Goal: Task Accomplishment & Management: Use online tool/utility

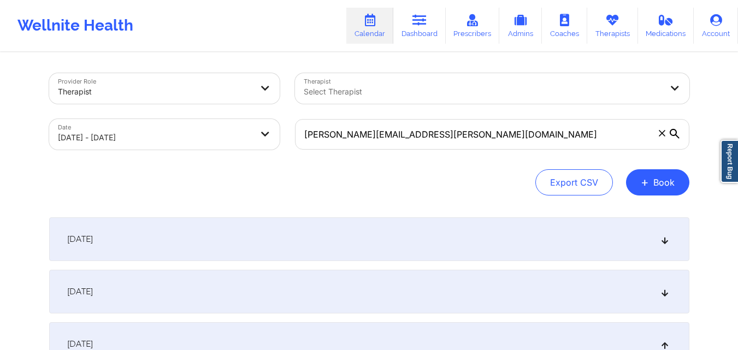
click at [661, 130] on icon at bounding box center [662, 133] width 7 height 7
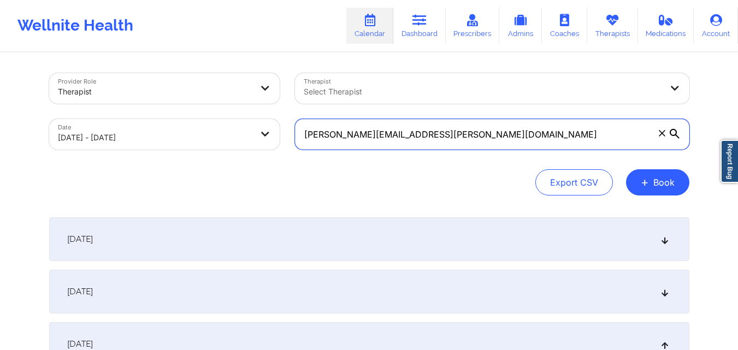
click at [661, 130] on input "[PERSON_NAME][EMAIL_ADDRESS][PERSON_NAME][DOMAIN_NAME]" at bounding box center [492, 134] width 394 height 31
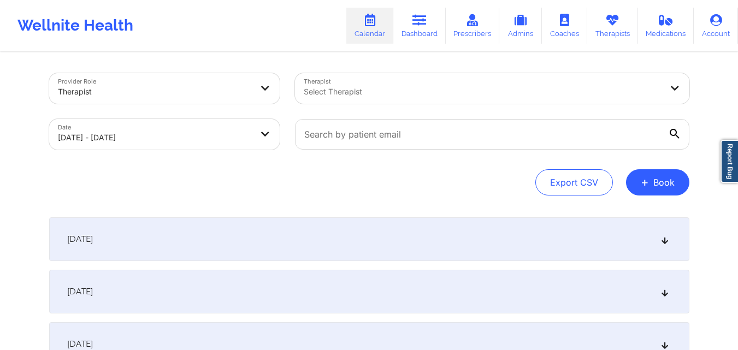
click at [529, 92] on div at bounding box center [483, 91] width 358 height 13
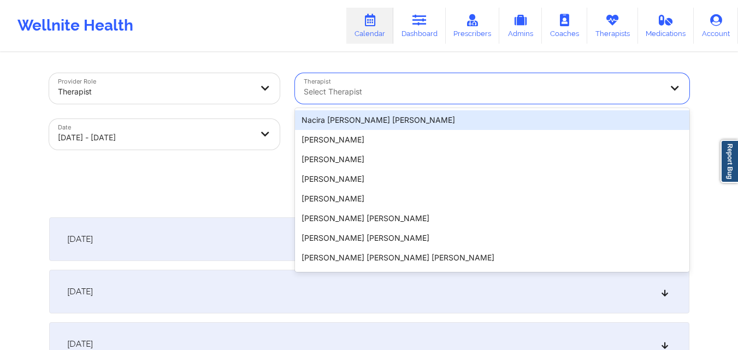
paste input "[PERSON_NAME]"
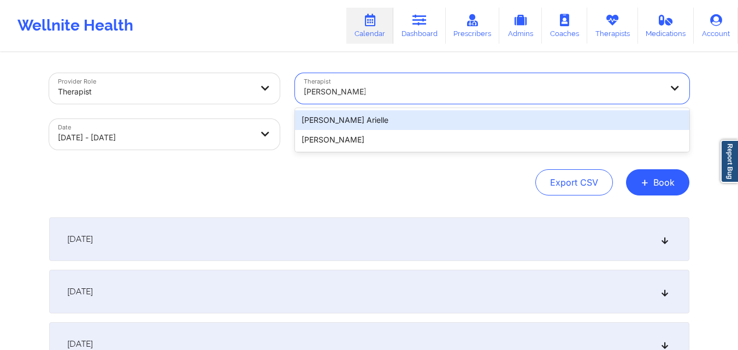
type input "[PERSON_NAME]"
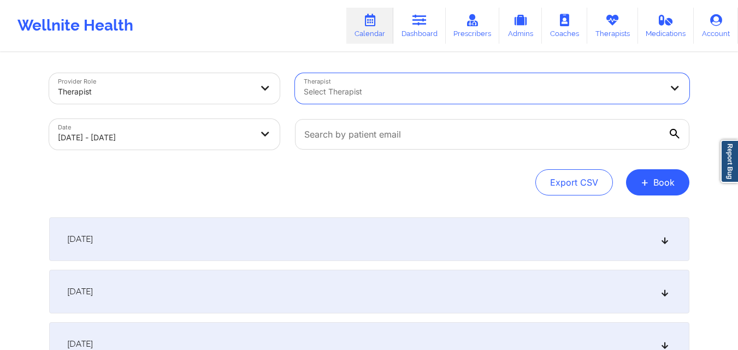
paste input "[PERSON_NAME]"
type input "[PERSON_NAME]"
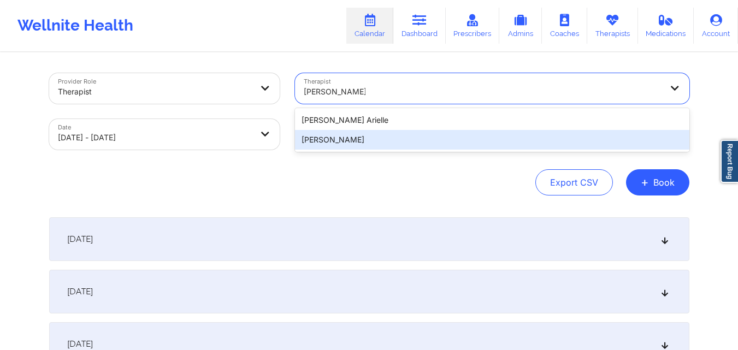
click at [397, 140] on div "[PERSON_NAME]" at bounding box center [492, 140] width 394 height 20
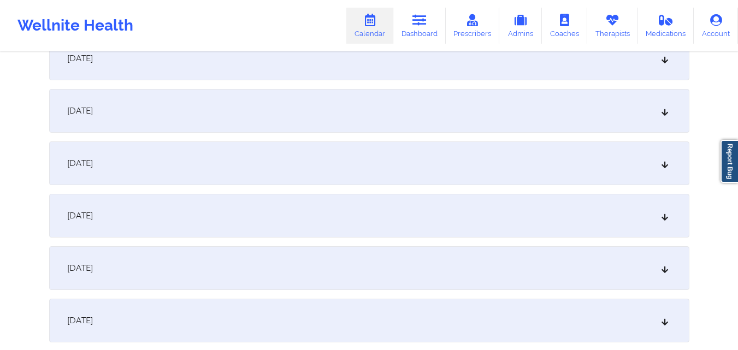
scroll to position [218, 0]
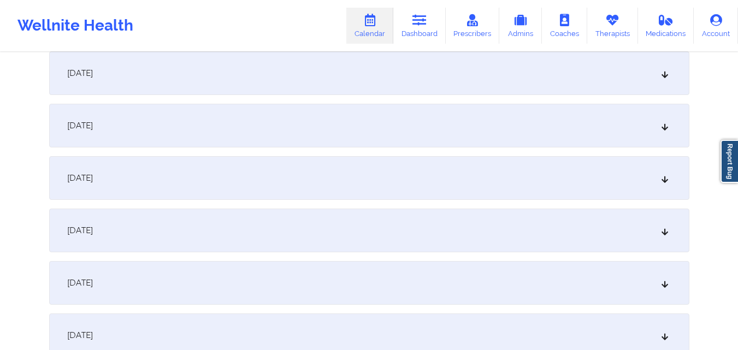
click at [283, 87] on div "[DATE]" at bounding box center [369, 73] width 640 height 44
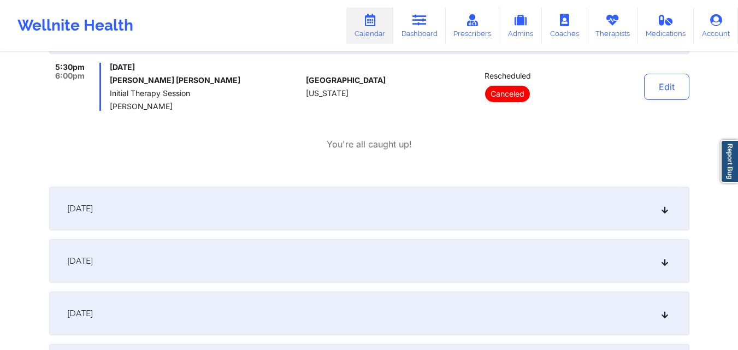
scroll to position [273, 0]
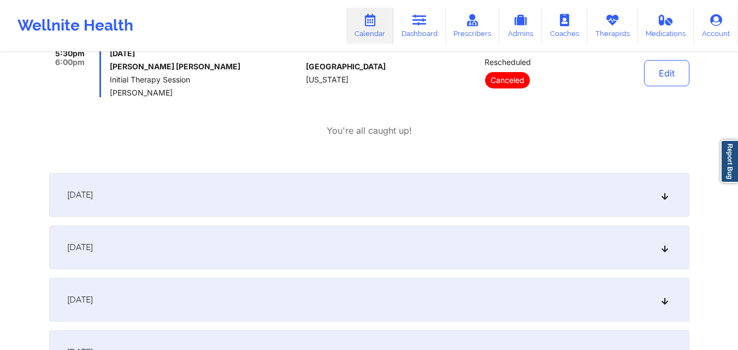
click at [395, 195] on div "[DATE]" at bounding box center [369, 195] width 640 height 44
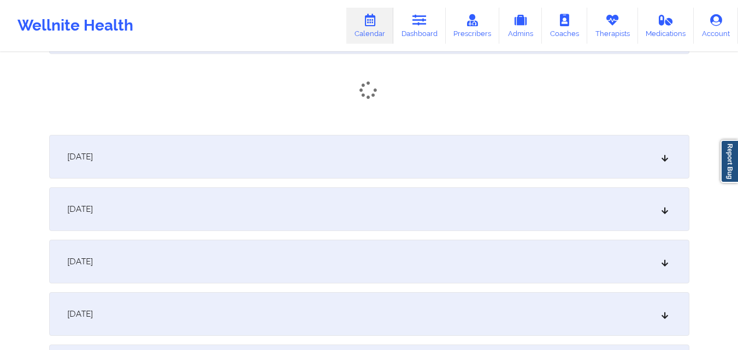
scroll to position [437, 0]
click at [422, 149] on div "[DATE]" at bounding box center [369, 160] width 640 height 44
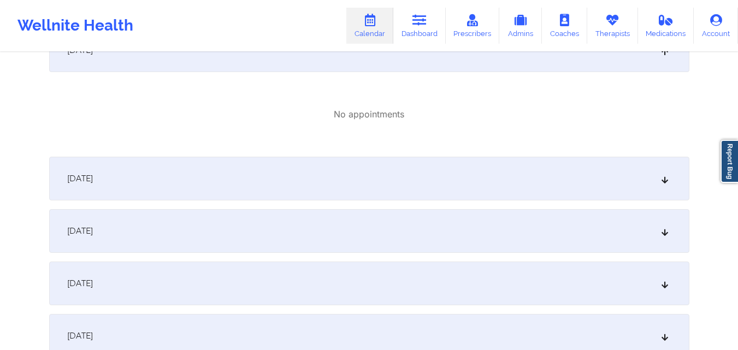
click at [439, 168] on div "[DATE]" at bounding box center [369, 179] width 640 height 44
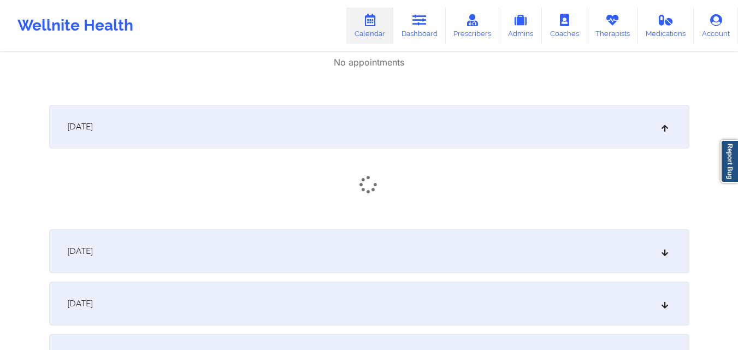
scroll to position [655, 0]
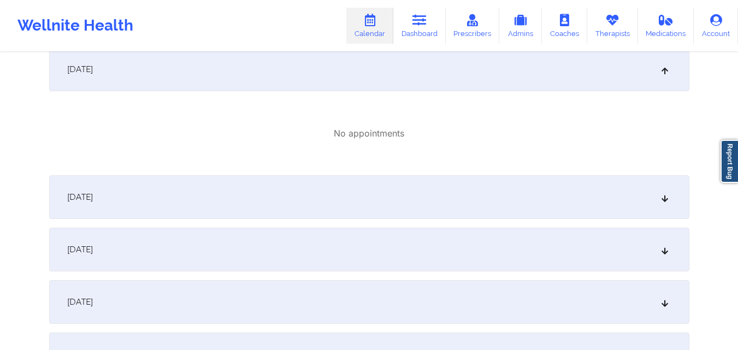
click at [436, 204] on div "[DATE]" at bounding box center [369, 197] width 640 height 44
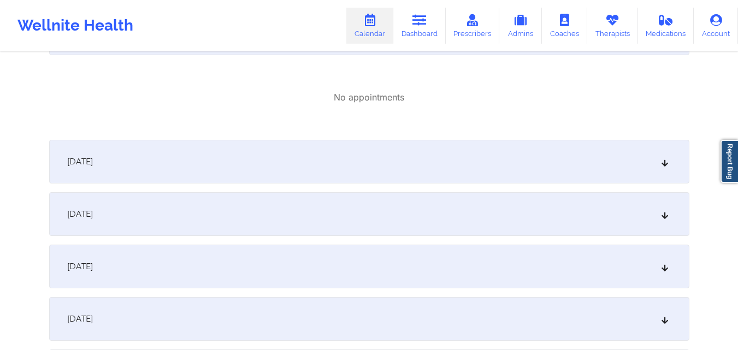
click at [450, 162] on div "[DATE]" at bounding box center [369, 162] width 640 height 44
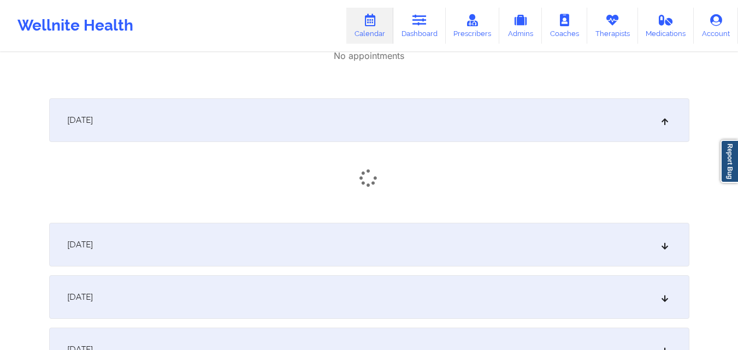
scroll to position [929, 0]
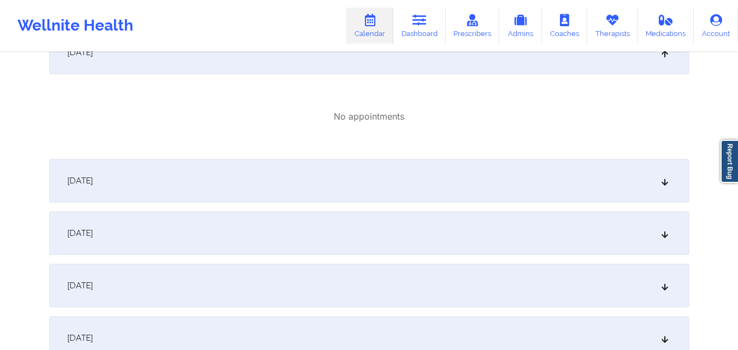
click at [444, 177] on div "[DATE]" at bounding box center [369, 181] width 640 height 44
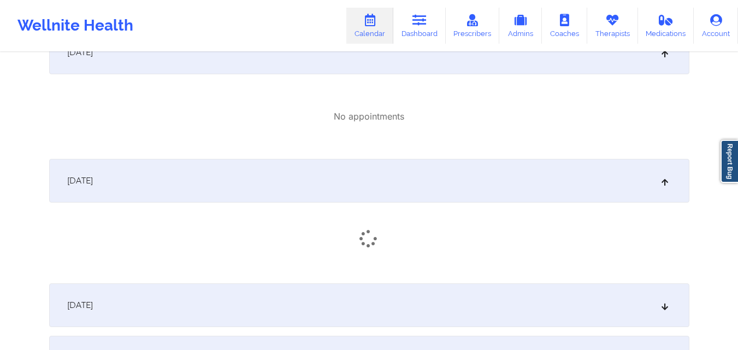
scroll to position [1092, 0]
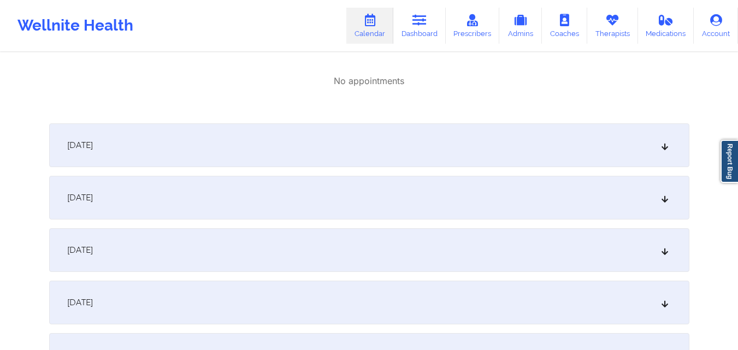
click at [458, 155] on div "[DATE]" at bounding box center [369, 145] width 640 height 44
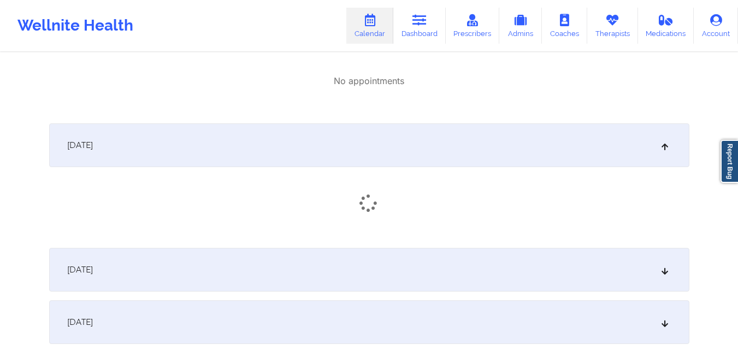
scroll to position [1147, 0]
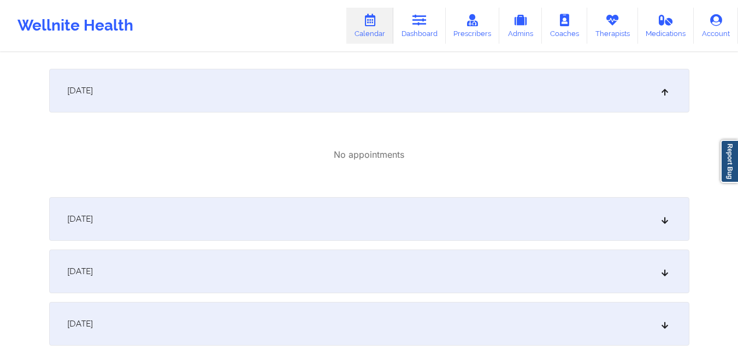
click at [443, 223] on div "[DATE]" at bounding box center [369, 219] width 640 height 44
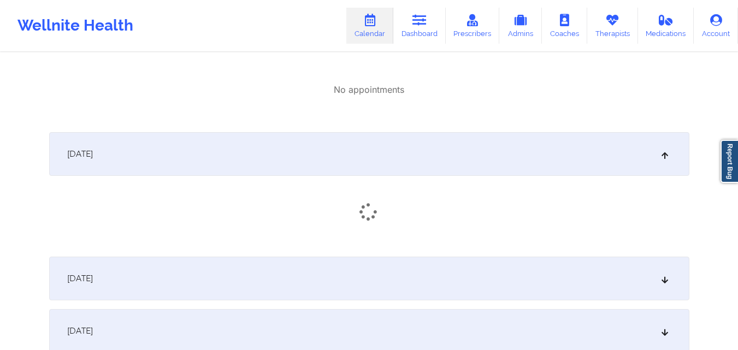
scroll to position [1256, 0]
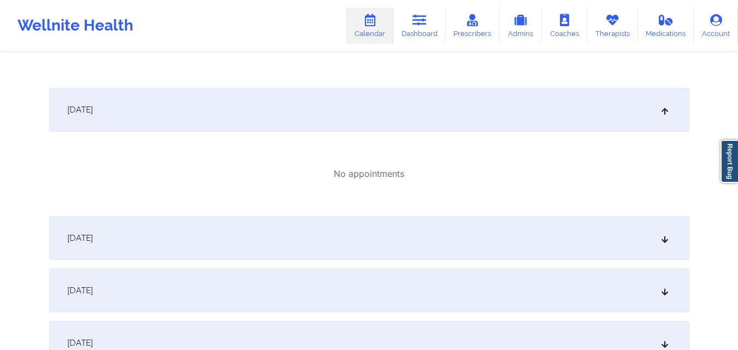
click at [427, 236] on div "[DATE]" at bounding box center [369, 238] width 640 height 44
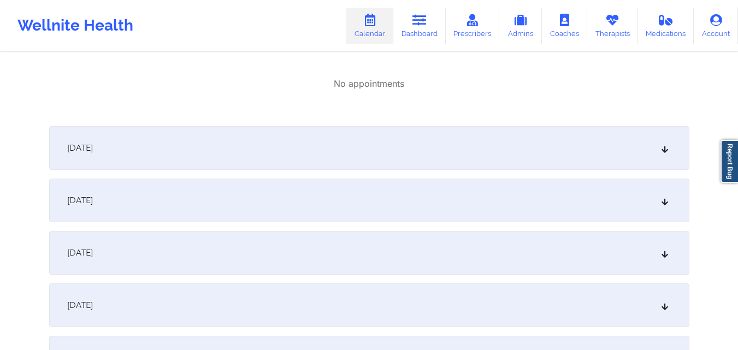
click at [454, 134] on div "[DATE]" at bounding box center [369, 148] width 640 height 44
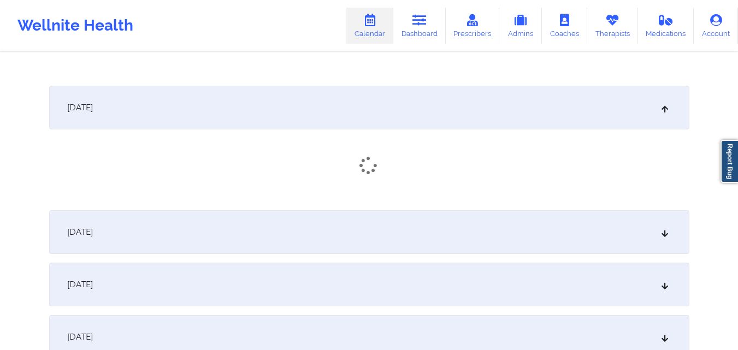
scroll to position [1584, 0]
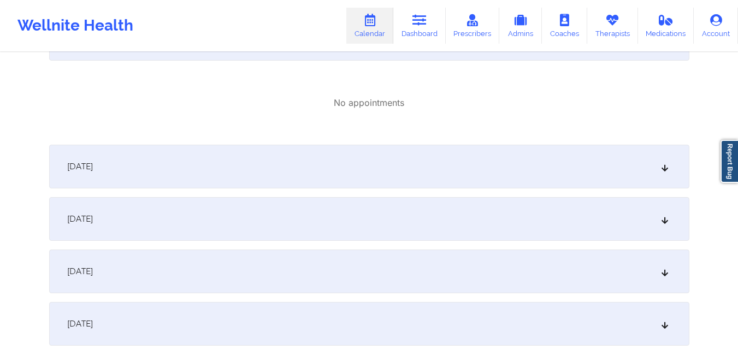
click at [449, 160] on div "[DATE]" at bounding box center [369, 167] width 640 height 44
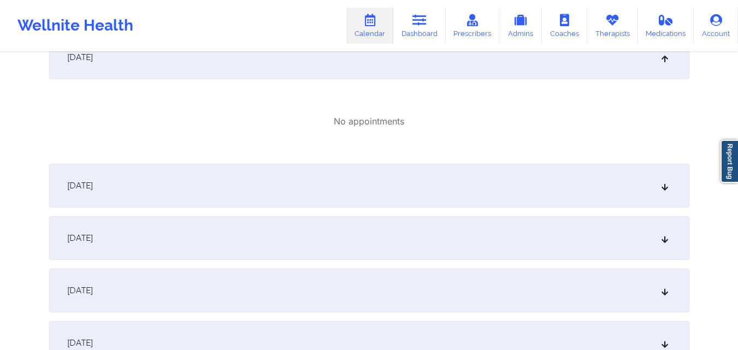
click at [445, 186] on div "[DATE]" at bounding box center [369, 186] width 640 height 44
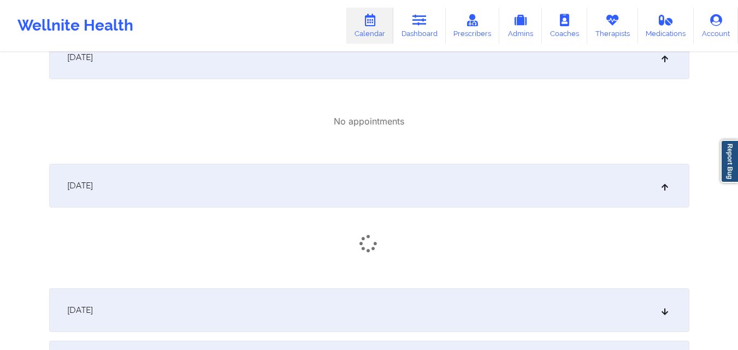
scroll to position [1857, 0]
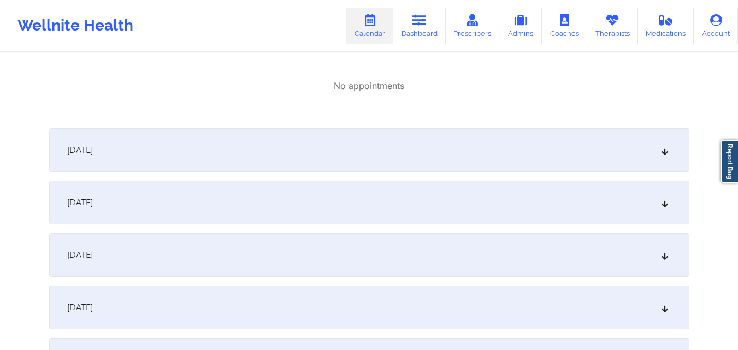
click at [446, 153] on div "[DATE]" at bounding box center [369, 150] width 640 height 44
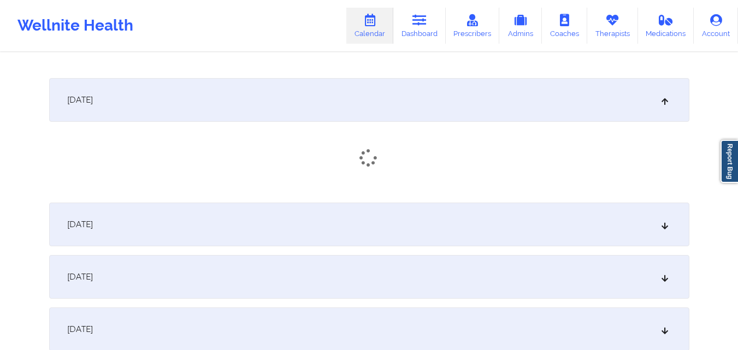
scroll to position [2021, 0]
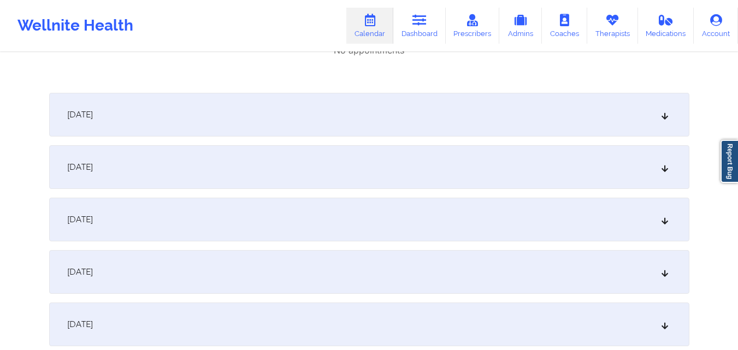
click at [444, 122] on div "[DATE]" at bounding box center [369, 115] width 640 height 44
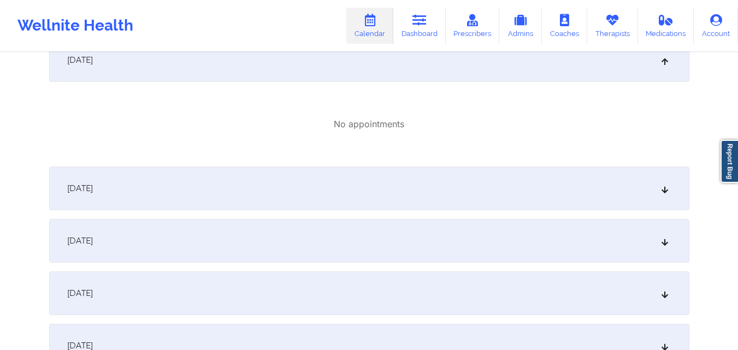
click at [446, 194] on div "[DATE]" at bounding box center [369, 189] width 640 height 44
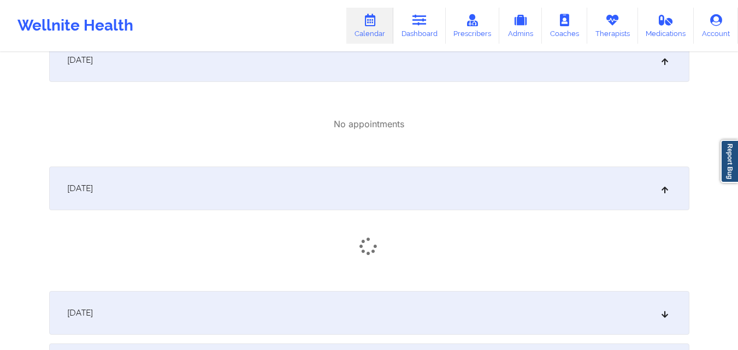
scroll to position [2240, 0]
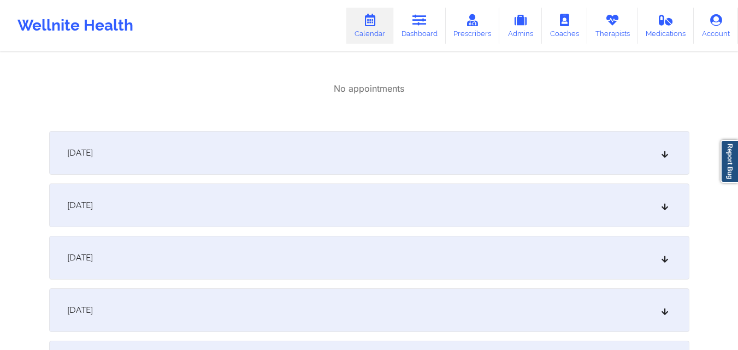
click at [450, 154] on div "[DATE]" at bounding box center [369, 153] width 640 height 44
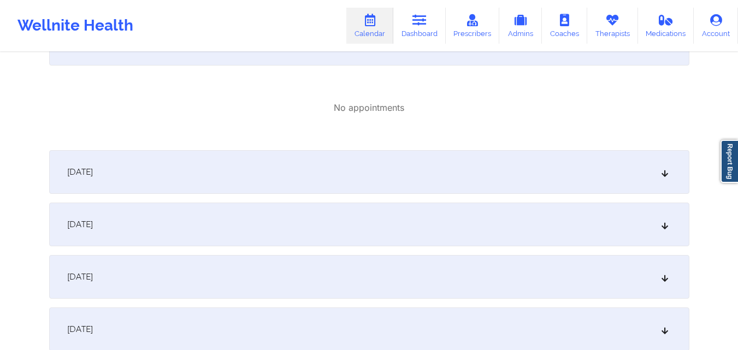
click at [450, 186] on div "[DATE]" at bounding box center [369, 172] width 640 height 44
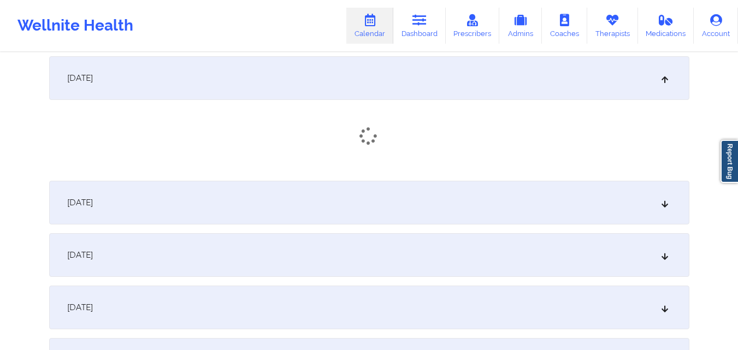
scroll to position [2513, 0]
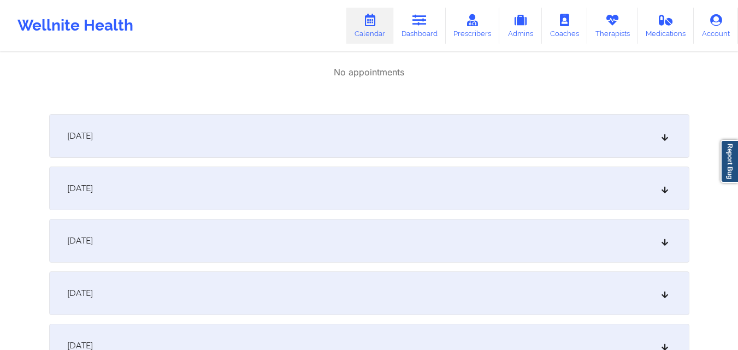
click at [450, 125] on div "[DATE]" at bounding box center [369, 136] width 640 height 44
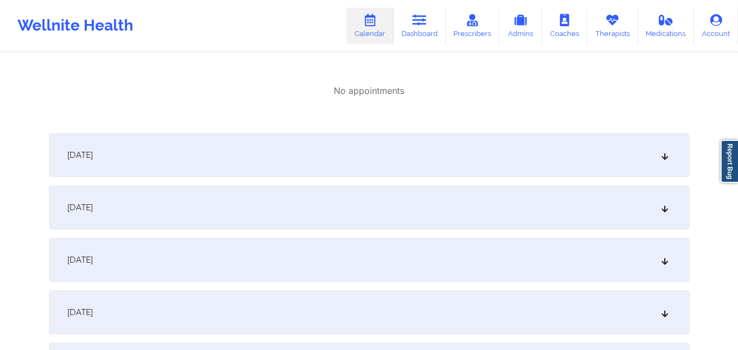
click at [441, 165] on div "[DATE]" at bounding box center [369, 155] width 640 height 44
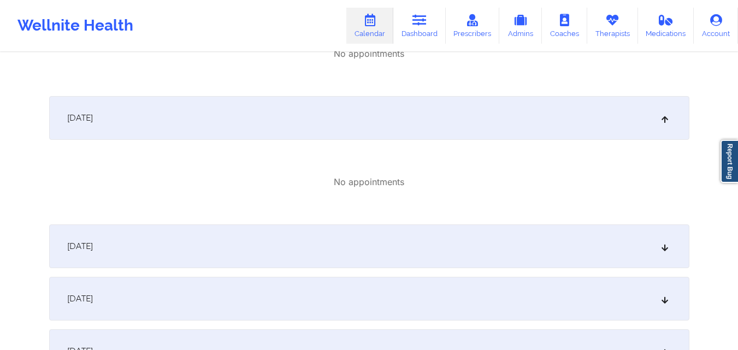
scroll to position [2677, 0]
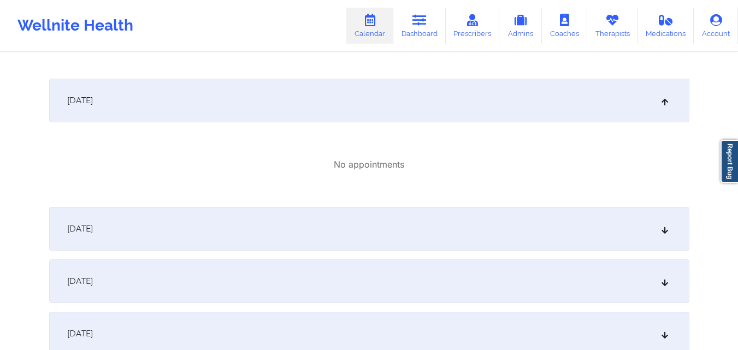
click at [435, 234] on div "[DATE]" at bounding box center [369, 229] width 640 height 44
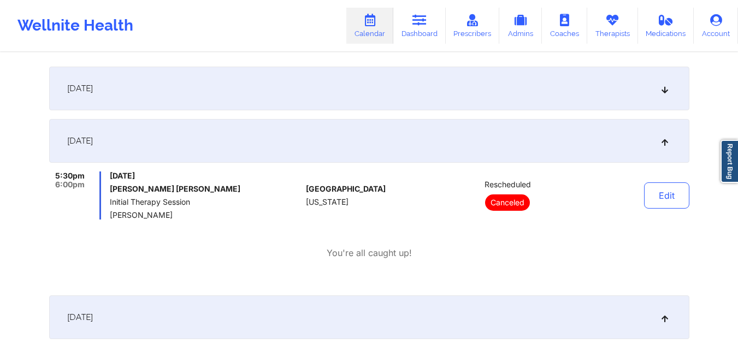
scroll to position [164, 0]
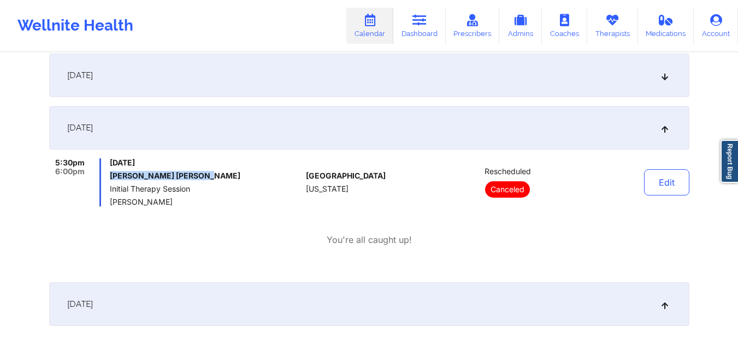
drag, startPoint x: 110, startPoint y: 175, endPoint x: 196, endPoint y: 175, distance: 86.3
click at [196, 175] on h6 "[PERSON_NAME] [PERSON_NAME]" at bounding box center [206, 176] width 192 height 9
copy h6 "[PERSON_NAME] [PERSON_NAME]"
